Goal: Information Seeking & Learning: Find specific fact

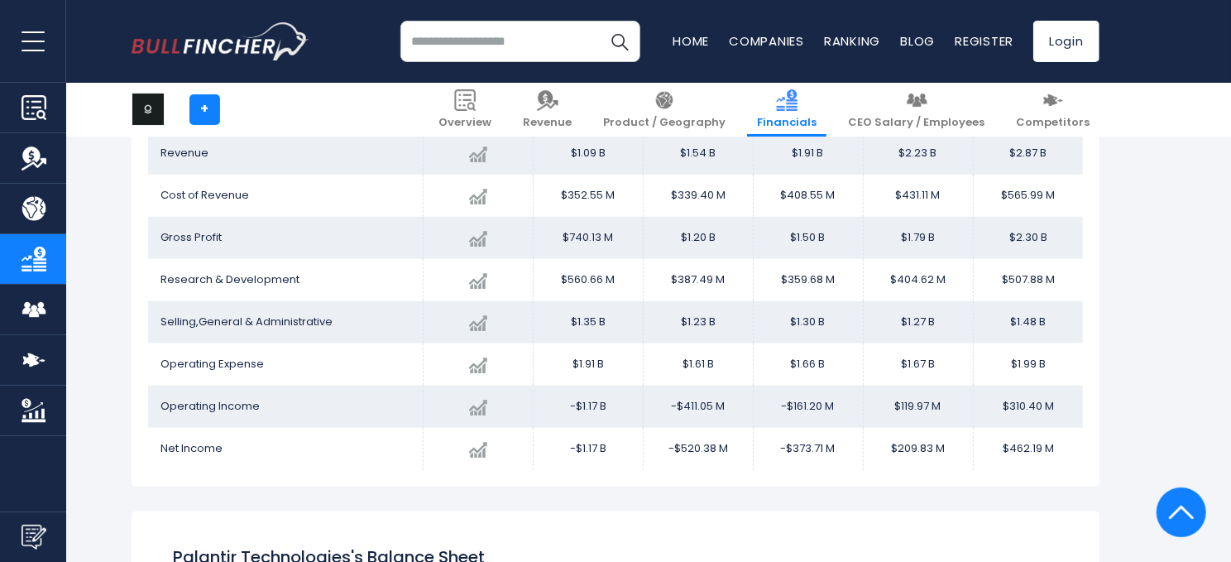
scroll to position [1034, 0]
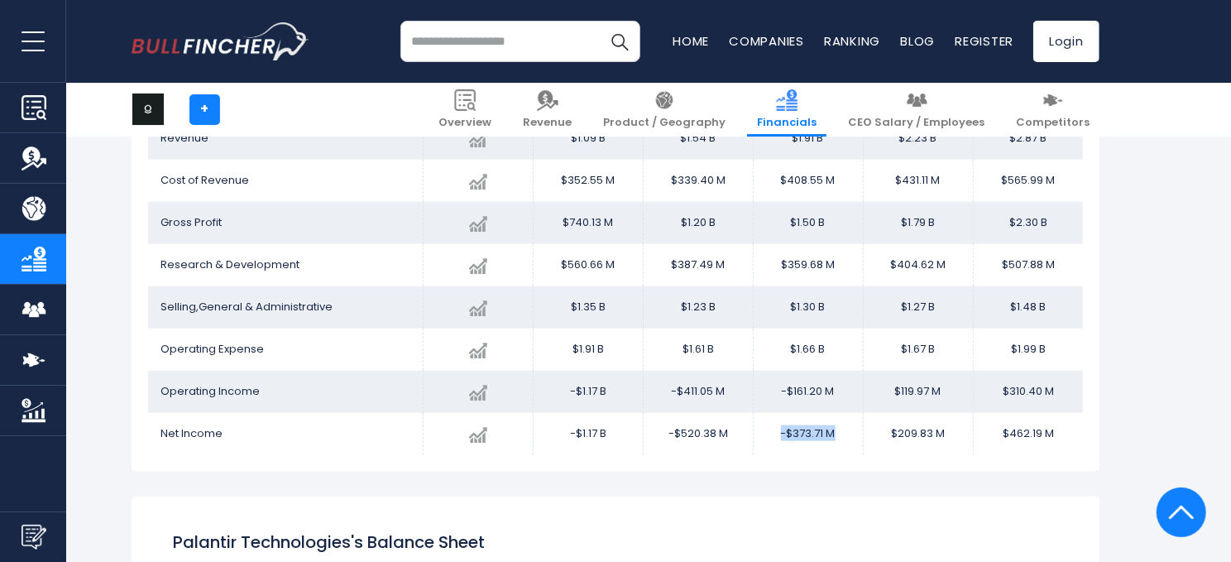
drag, startPoint x: 839, startPoint y: 433, endPoint x: 755, endPoint y: 432, distance: 83.6
click at [755, 432] on td "-$373.71 M" at bounding box center [808, 434] width 110 height 42
copy td "-$373.71 M"
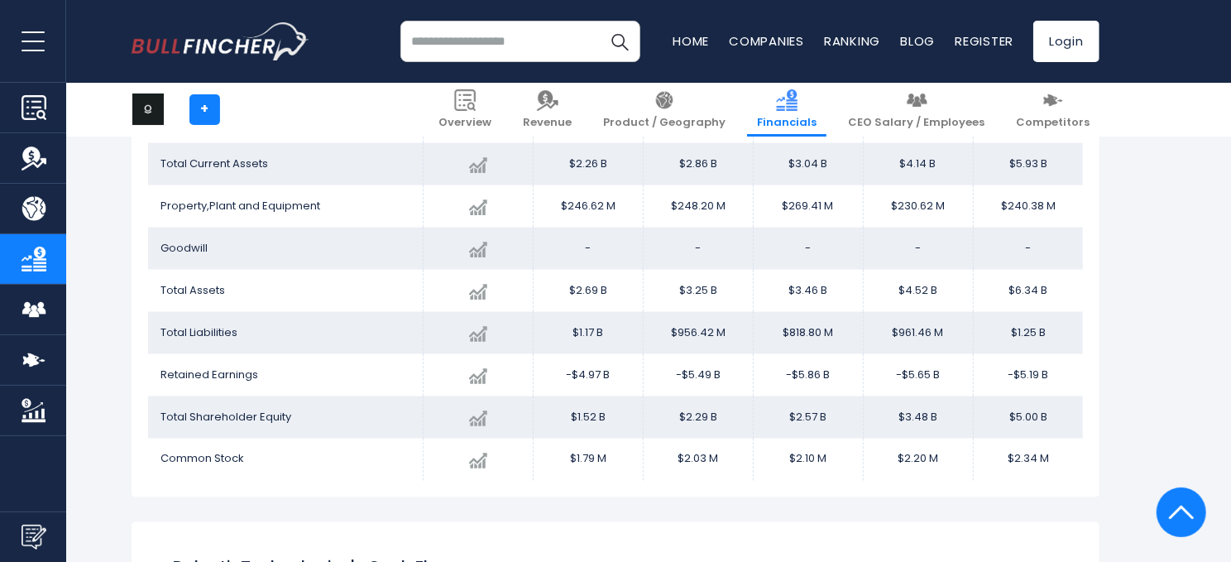
scroll to position [1587, 0]
click at [432, 494] on div "Palantir Technologies's Balance Sheet Chart 2020 2024 -" at bounding box center [616, 220] width 968 height 553
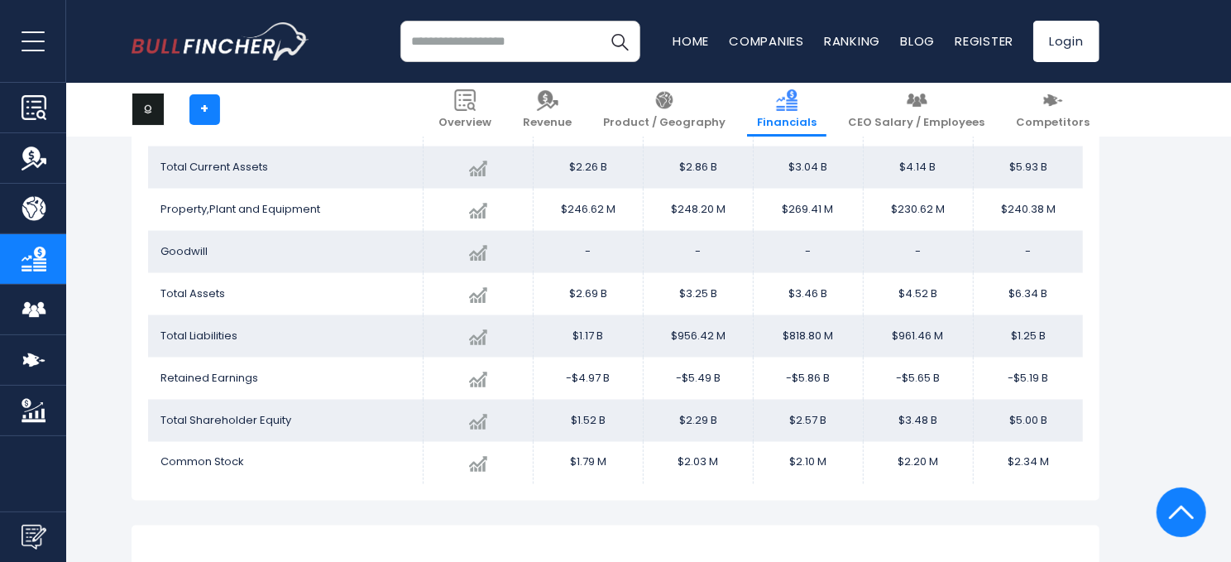
scroll to position [1584, 0]
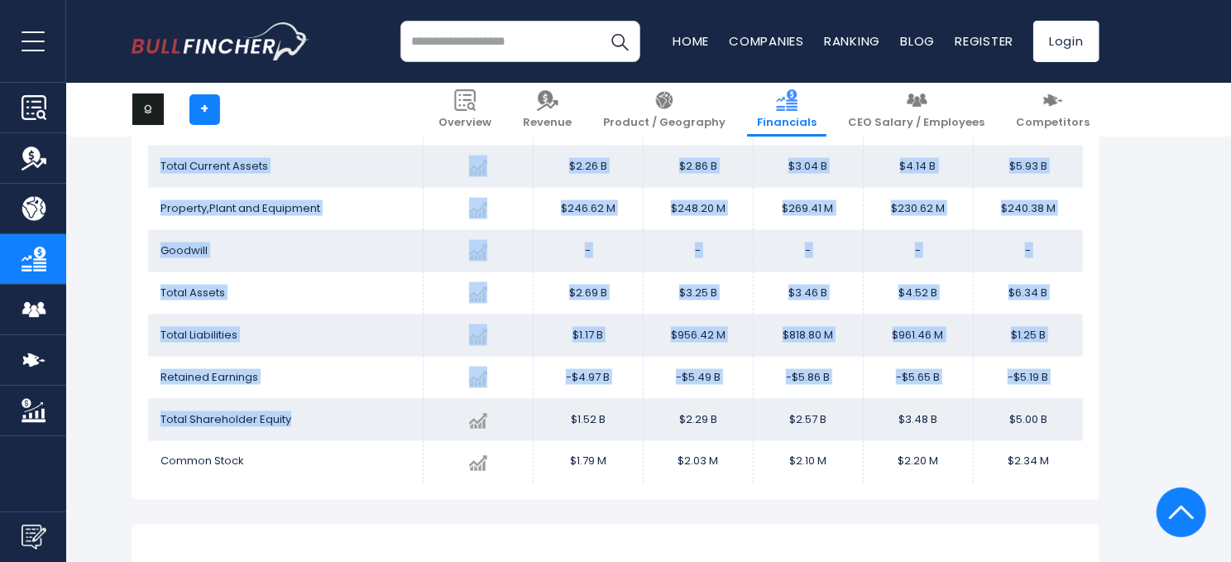
drag, startPoint x: 299, startPoint y: 412, endPoint x: 142, endPoint y: 405, distance: 156.5
click at [142, 405] on div "Palantir Technologies's Balance Sheet Chart 2020 2024 -" at bounding box center [616, 222] width 968 height 553
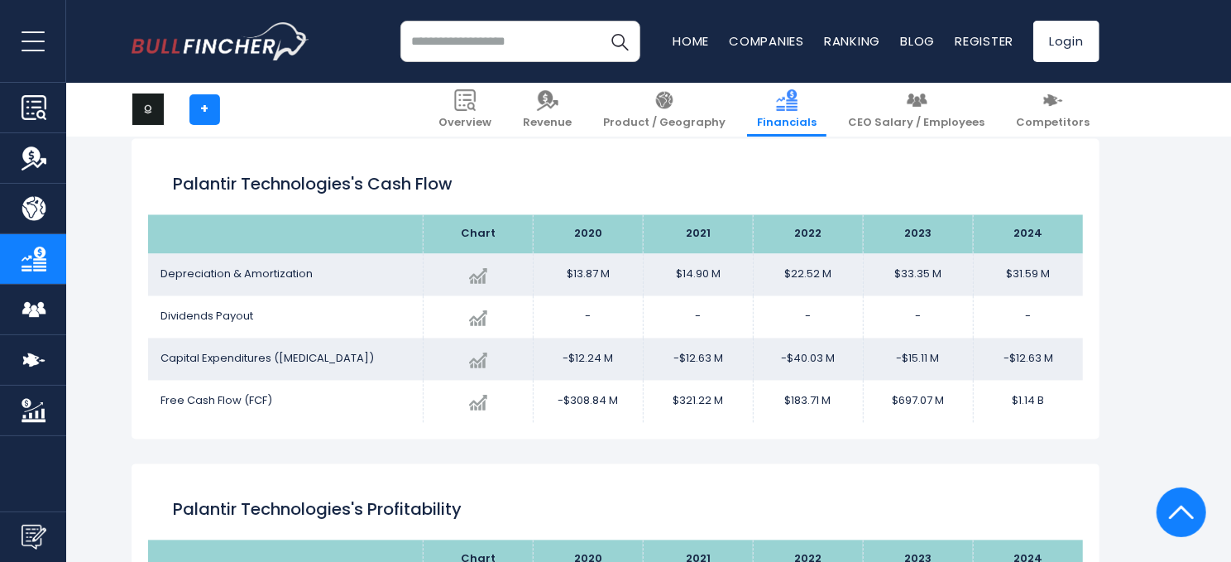
scroll to position [1972, 0]
